Goal: Find specific page/section: Find specific page/section

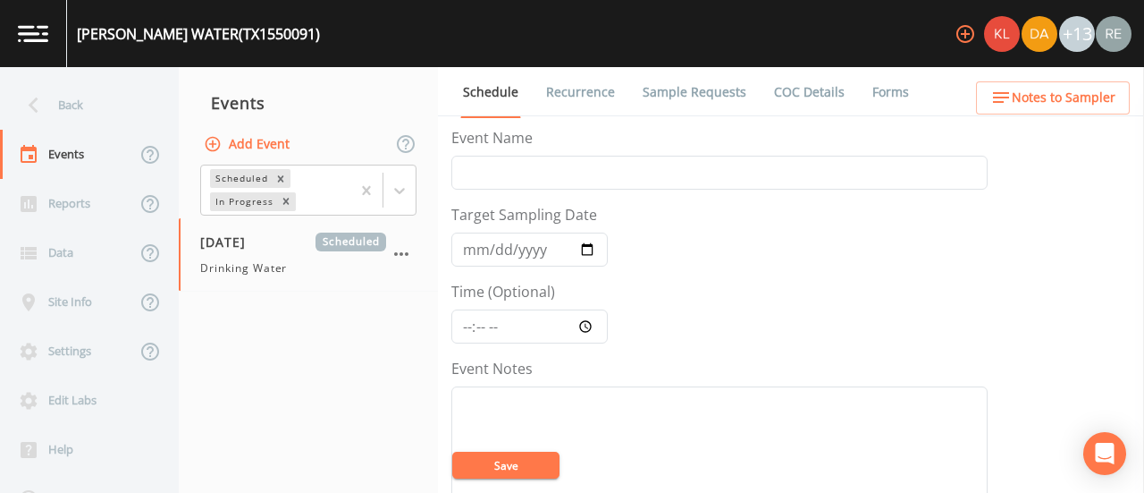
scroll to position [627, 0]
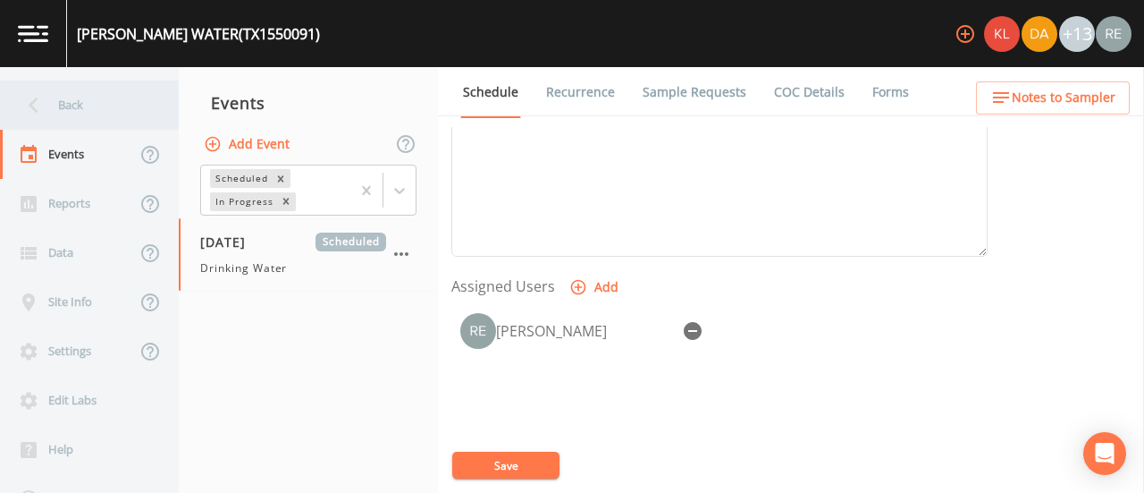
click at [52, 96] on div "Back" at bounding box center [80, 104] width 161 height 49
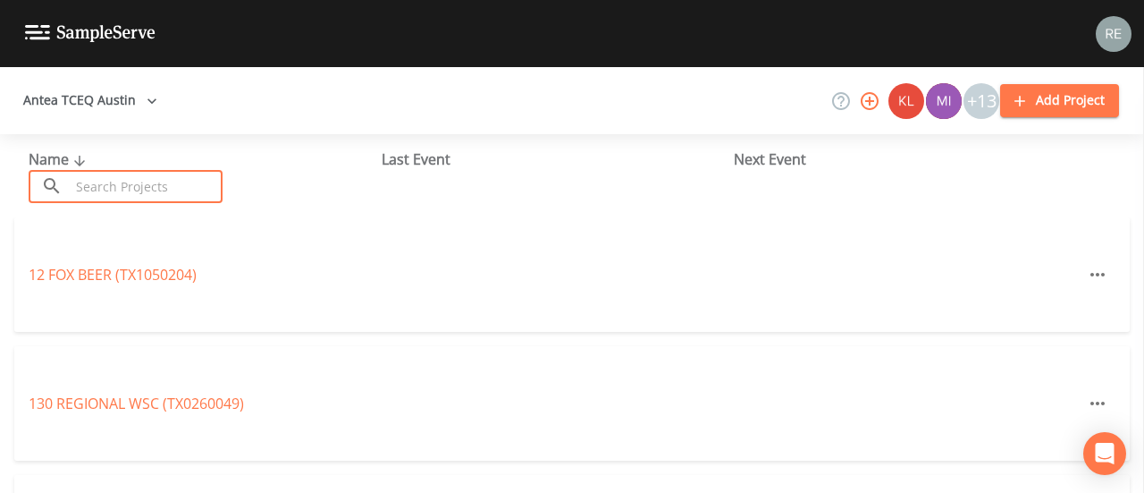
click at [117, 183] on input "text" at bounding box center [146, 186] width 153 height 33
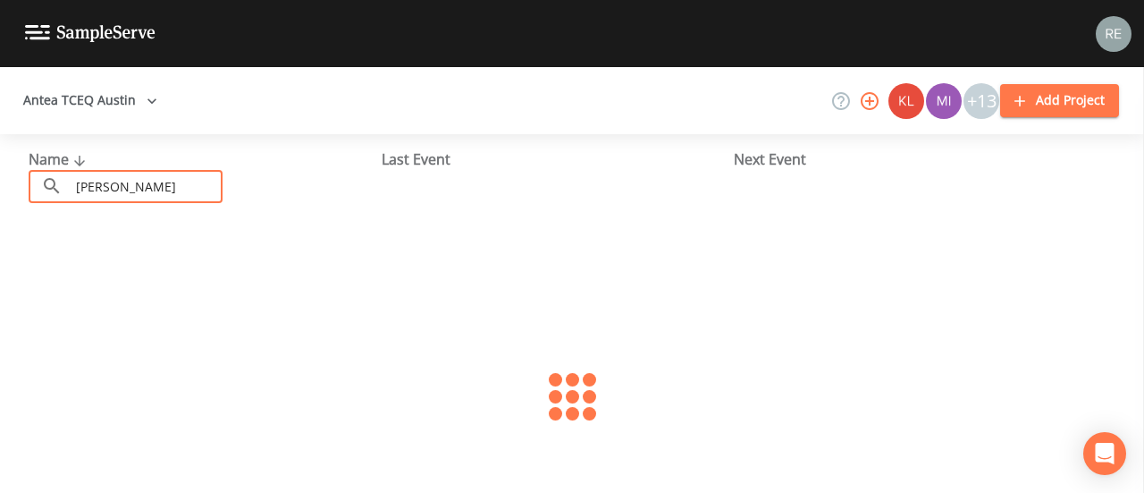
type input "[PERSON_NAME]"
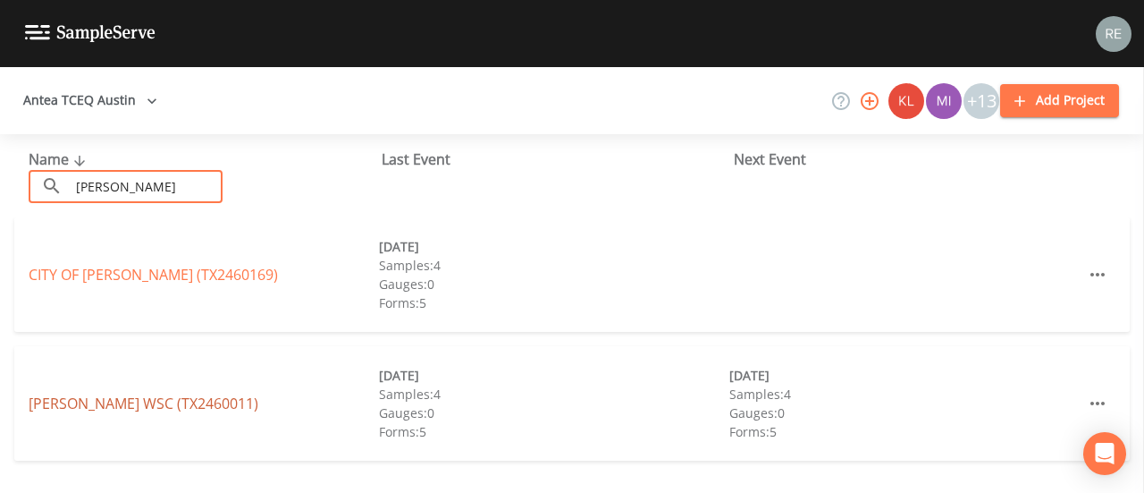
click at [88, 401] on link "[PERSON_NAME] WSC (TX2460011)" at bounding box center [144, 403] width 230 height 20
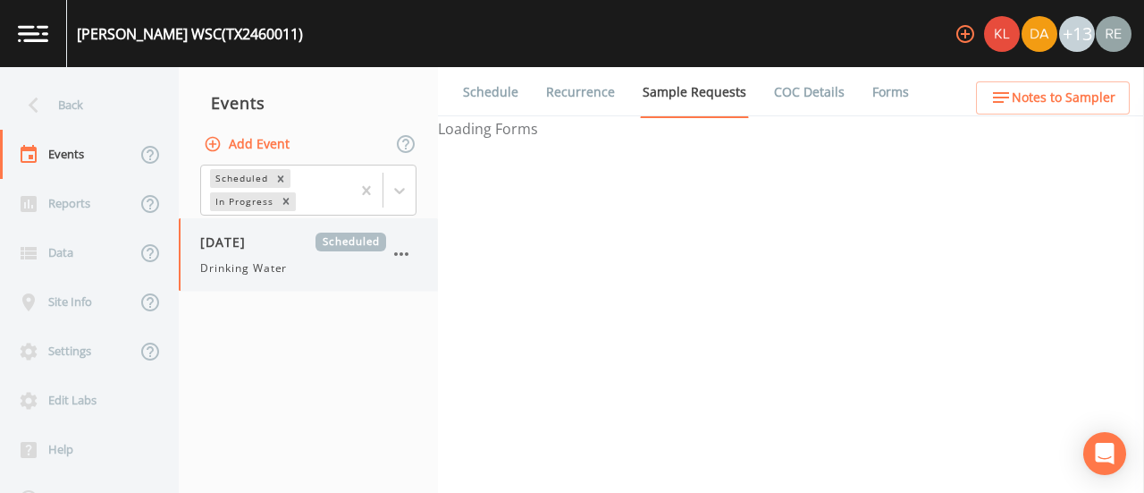
click at [260, 271] on span "Drinking Water" at bounding box center [243, 268] width 87 height 16
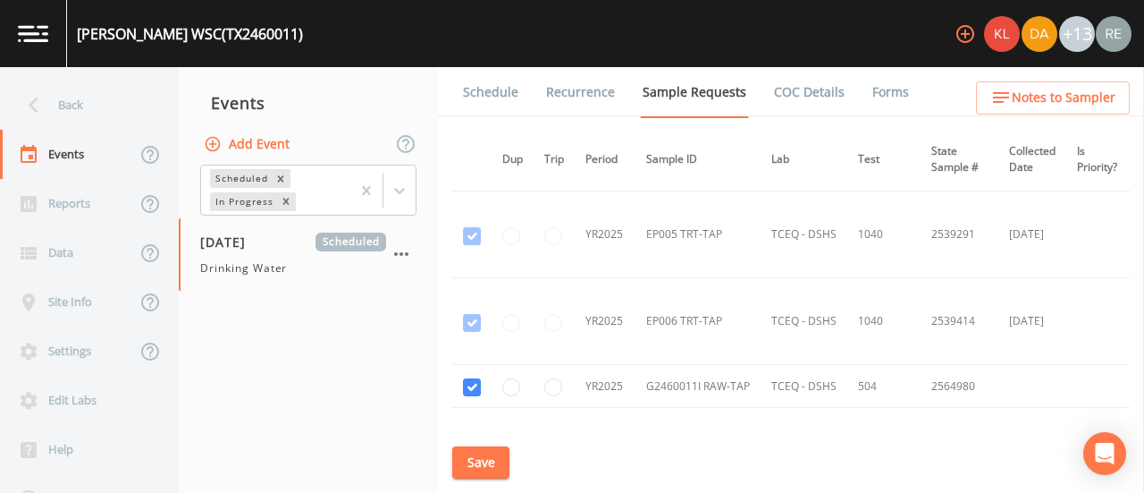
scroll to position [3548, 1]
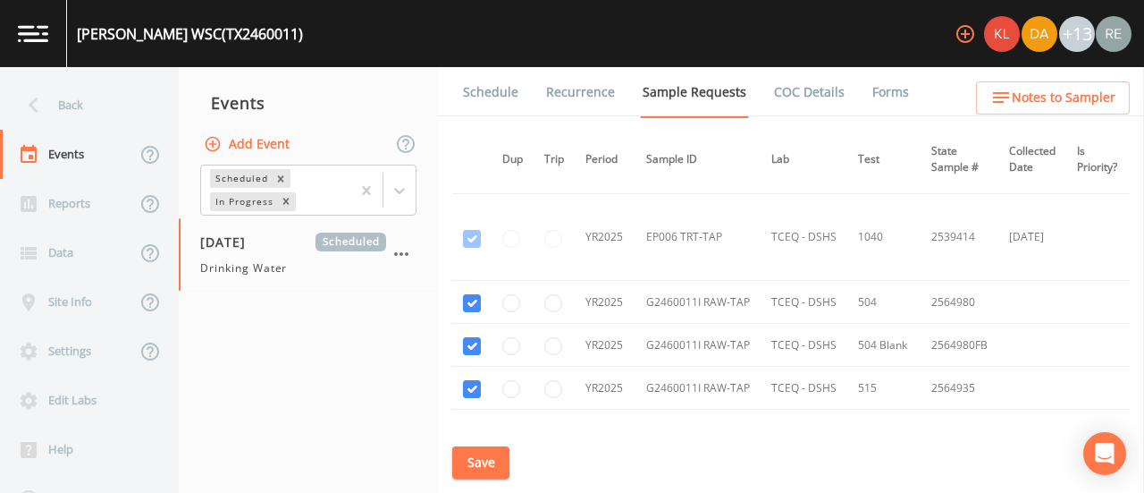
click at [316, 337] on nav "Events Add Event Scheduled In Progress [DATE] Scheduled Drinking Water" at bounding box center [308, 280] width 259 height 426
